Goal: Information Seeking & Learning: Check status

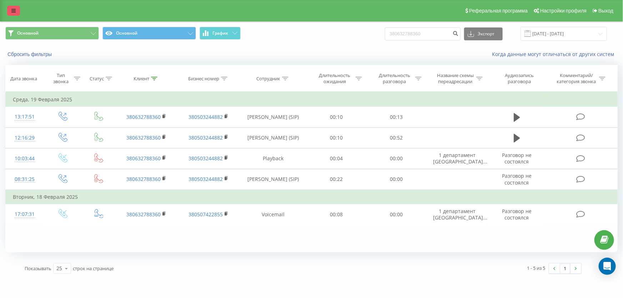
click at [17, 9] on link at bounding box center [13, 11] width 13 height 10
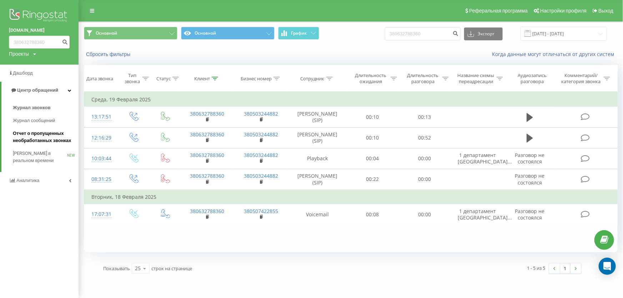
click at [49, 145] on link "Отчет о пропущенных необработанных звонках" at bounding box center [46, 137] width 66 height 20
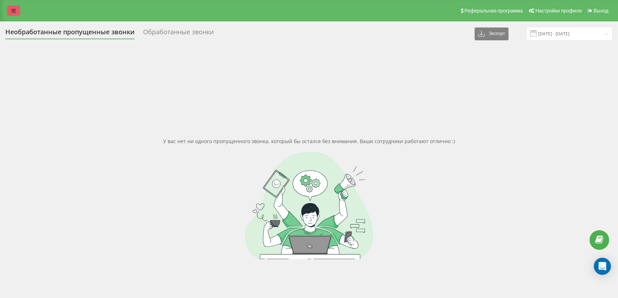
click at [11, 7] on link at bounding box center [13, 11] width 13 height 10
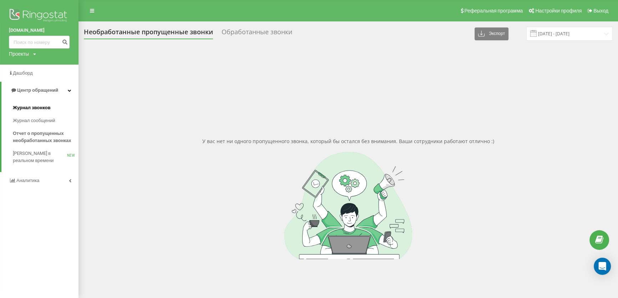
click at [30, 110] on span "Журнал звонков" at bounding box center [31, 107] width 37 height 7
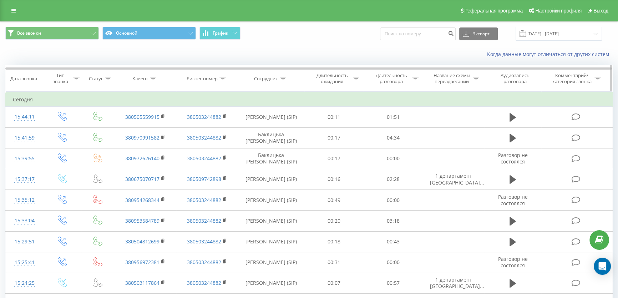
click at [265, 78] on div "Сотрудник" at bounding box center [266, 79] width 24 height 6
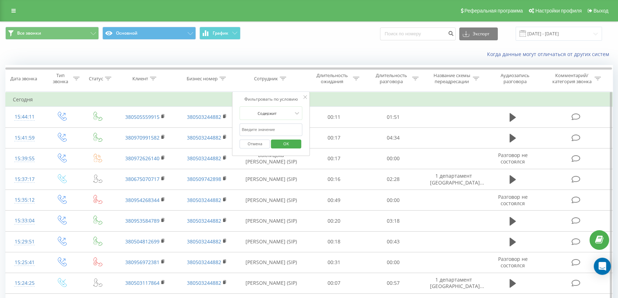
click at [268, 132] on input "text" at bounding box center [271, 130] width 63 height 12
type input "офіленко"
click at [296, 146] on span "OK" at bounding box center [286, 143] width 20 height 11
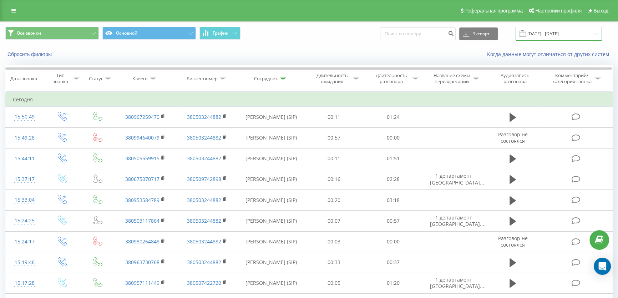
click at [559, 33] on input "[DATE] - [DATE]" at bounding box center [559, 34] width 86 height 14
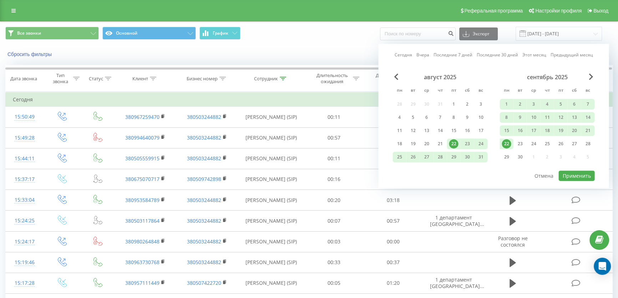
click at [508, 142] on div "22" at bounding box center [506, 143] width 9 height 9
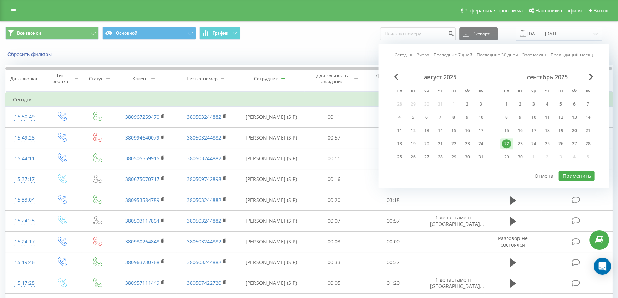
click at [508, 142] on div "22" at bounding box center [506, 143] width 9 height 9
click at [573, 173] on button "Применить" at bounding box center [577, 176] width 36 height 10
type input "22.09.2025 - 22.09.2025"
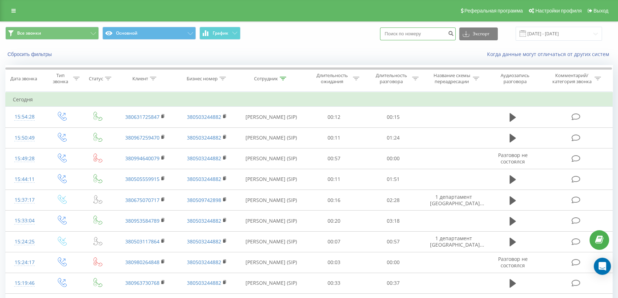
drag, startPoint x: 451, startPoint y: 32, endPoint x: 361, endPoint y: 32, distance: 90.3
click at [361, 32] on div "Все звонки Основной График Экспорт .csv .xls .xlsx 22.09.2025 - 22.09.2025" at bounding box center [309, 34] width 608 height 14
paste input "380990499852"
type input "380990499852"
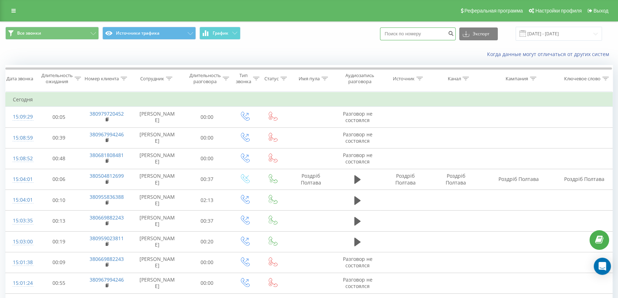
click at [420, 32] on input at bounding box center [418, 33] width 76 height 13
paste input "380957111449"
type input "380957111449"
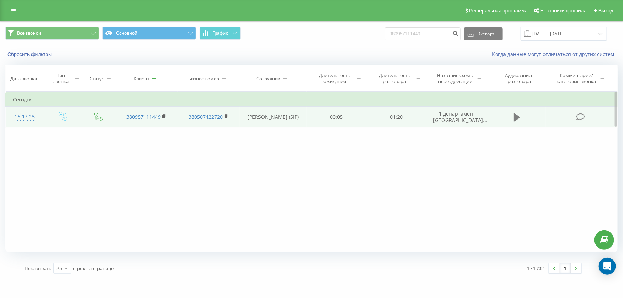
click at [516, 113] on icon at bounding box center [517, 117] width 6 height 10
click at [518, 116] on icon at bounding box center [517, 117] width 6 height 9
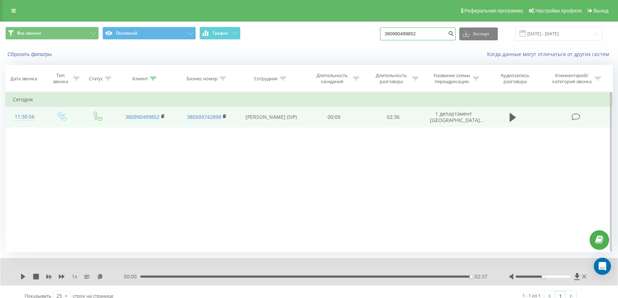
drag, startPoint x: 431, startPoint y: 35, endPoint x: 270, endPoint y: 29, distance: 161.1
click at [270, 29] on div "Все звонки Основной График 380990499852 Экспорт .csv .xls .xlsx 22.06.2025 - 22…" at bounding box center [309, 34] width 608 height 14
paste input
type input "380990499852"
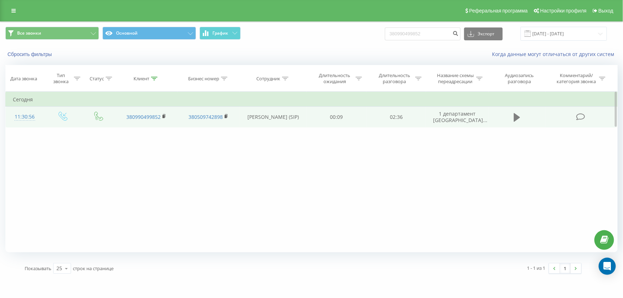
click at [516, 117] on icon at bounding box center [517, 117] width 6 height 9
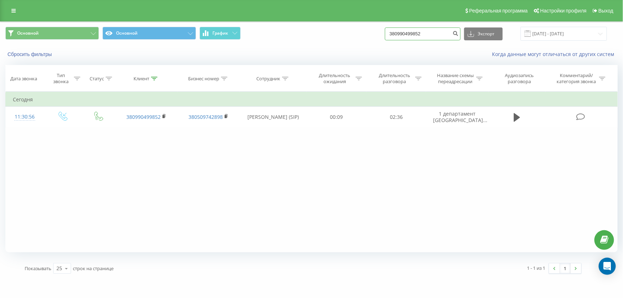
drag, startPoint x: 427, startPoint y: 37, endPoint x: 226, endPoint y: 50, distance: 201.7
click at [227, 50] on div "Основной Основной График 380990499852 Экспорт .csv .xls .xlsx 22.06.2025 - 22.0…" at bounding box center [311, 42] width 622 height 41
paste input "1641824"
type input "380991641824"
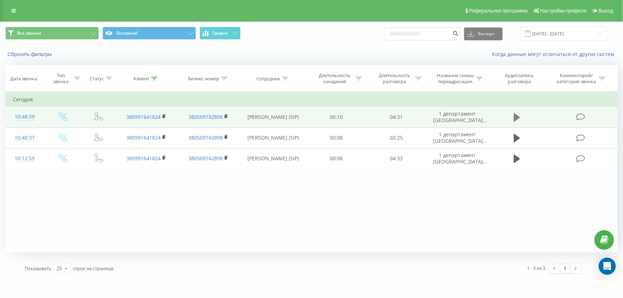
click at [516, 117] on icon at bounding box center [517, 117] width 6 height 9
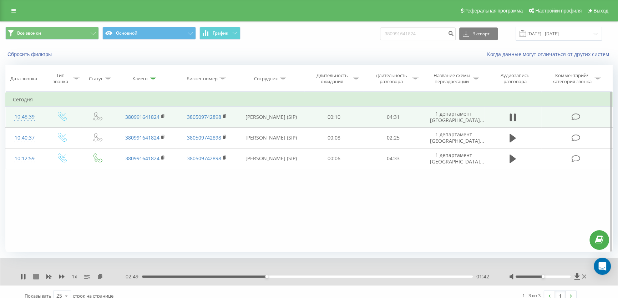
click at [37, 276] on icon at bounding box center [36, 277] width 6 height 6
click at [16, 13] on link at bounding box center [13, 11] width 13 height 10
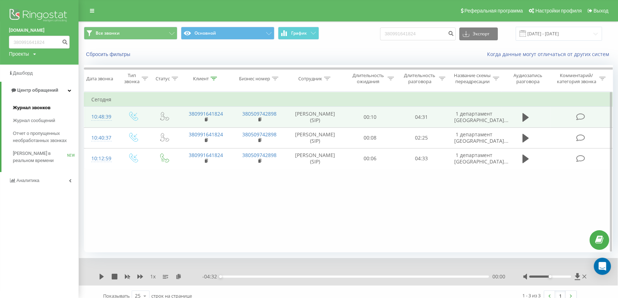
click at [46, 110] on span "Журнал звонков" at bounding box center [31, 107] width 37 height 7
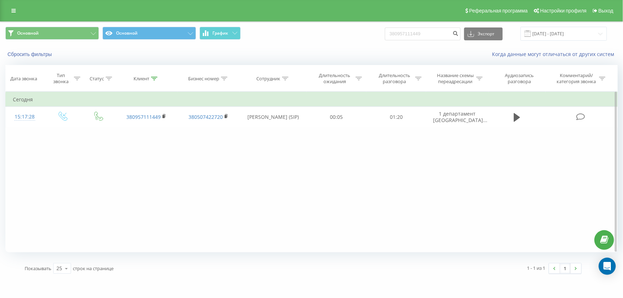
click at [360, 166] on div "Фильтровать по условию Равно Введите значение Отмена OK Фильтровать по условию …" at bounding box center [311, 172] width 612 height 161
